Goal: Task Accomplishment & Management: Manage account settings

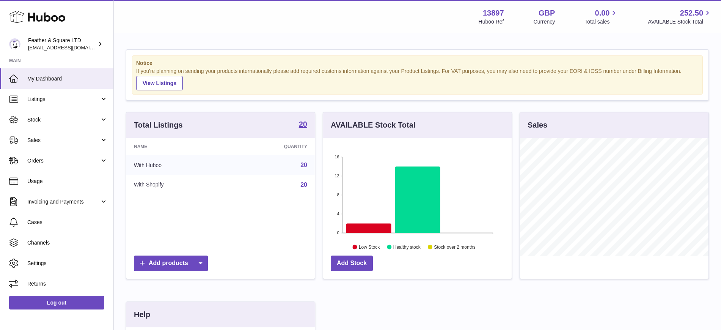
scroll to position [118, 188]
click at [60, 135] on link "Sales" at bounding box center [56, 140] width 113 height 20
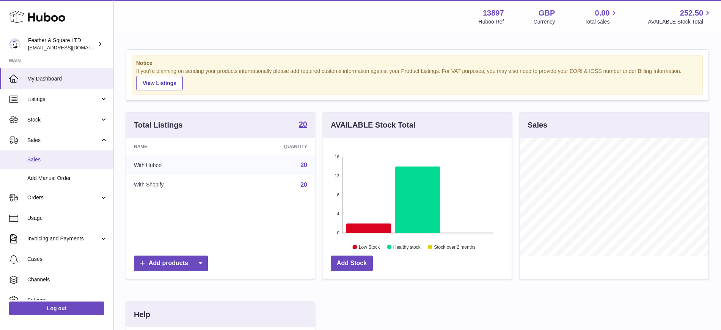
click at [58, 161] on span "Sales" at bounding box center [67, 159] width 80 height 7
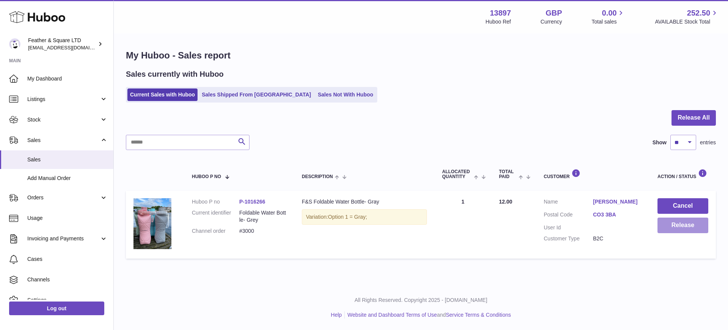
click at [679, 224] on button "Release" at bounding box center [683, 225] width 51 height 16
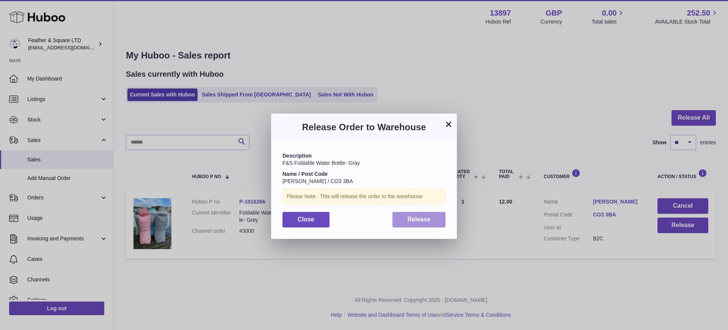
click at [417, 216] on span "Release" at bounding box center [419, 219] width 23 height 6
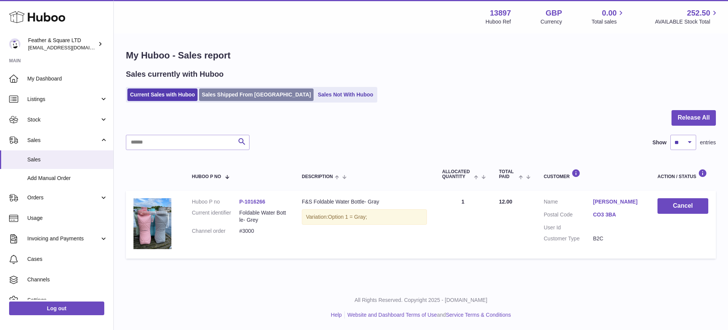
click at [234, 95] on link "Sales Shipped From [GEOGRAPHIC_DATA]" at bounding box center [256, 94] width 115 height 13
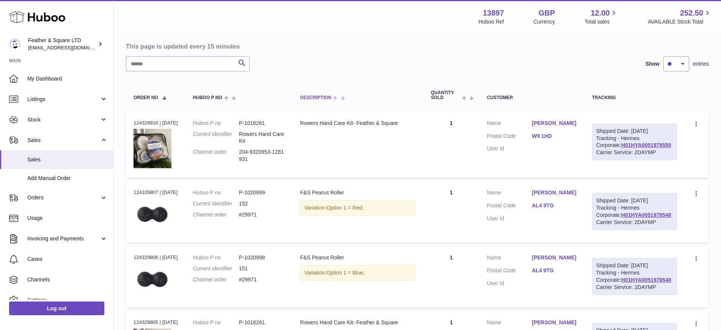
scroll to position [68, 0]
drag, startPoint x: 662, startPoint y: 159, endPoint x: 606, endPoint y: 159, distance: 56.1
click at [606, 159] on div "Shipped Date: [DATE] Tracking - Hermes Corporate: H01HYA0051978550 Carrier Serv…" at bounding box center [634, 141] width 85 height 37
copy link "H01HYA0051978550"
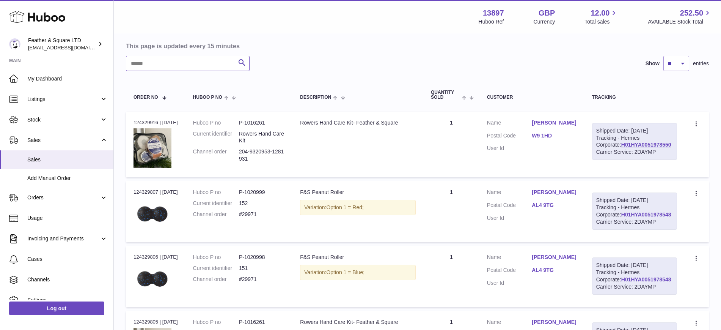
click at [171, 61] on input "text" at bounding box center [188, 63] width 124 height 15
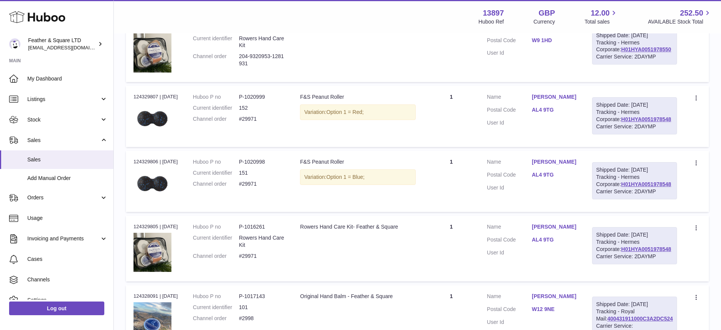
scroll to position [165, 0]
drag, startPoint x: 662, startPoint y: 218, endPoint x: 606, endPoint y: 220, distance: 56.2
click at [606, 198] on div "Shipped Date: 8th Sep 2025 Tracking - Hermes Corporate: H01HYA0051978548 Carrie…" at bounding box center [634, 179] width 85 height 37
copy link "H01HYA0051978548"
